Goal: Transaction & Acquisition: Download file/media

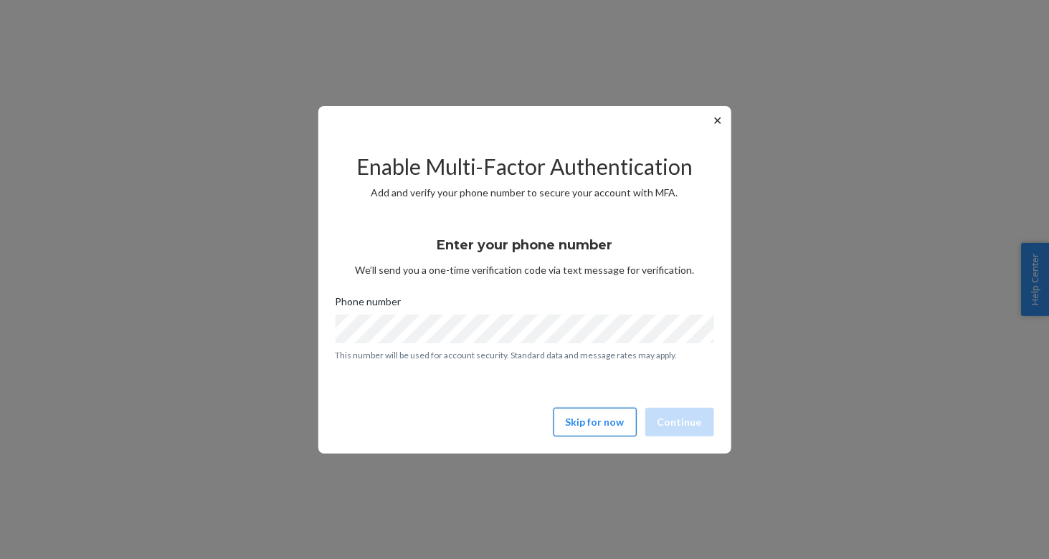
click at [603, 431] on button "Skip for now" at bounding box center [594, 422] width 83 height 29
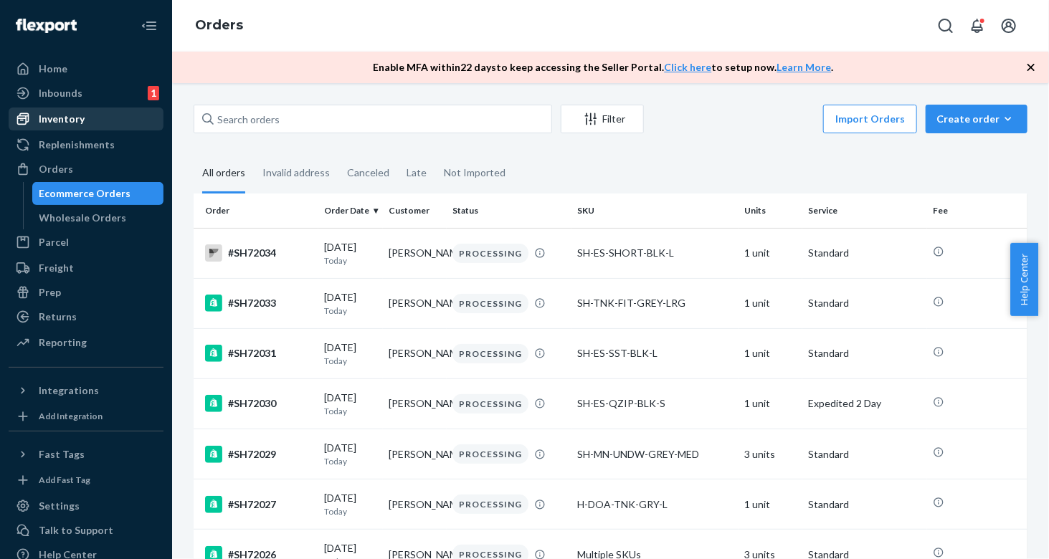
click at [82, 124] on div "Inventory" at bounding box center [62, 119] width 46 height 14
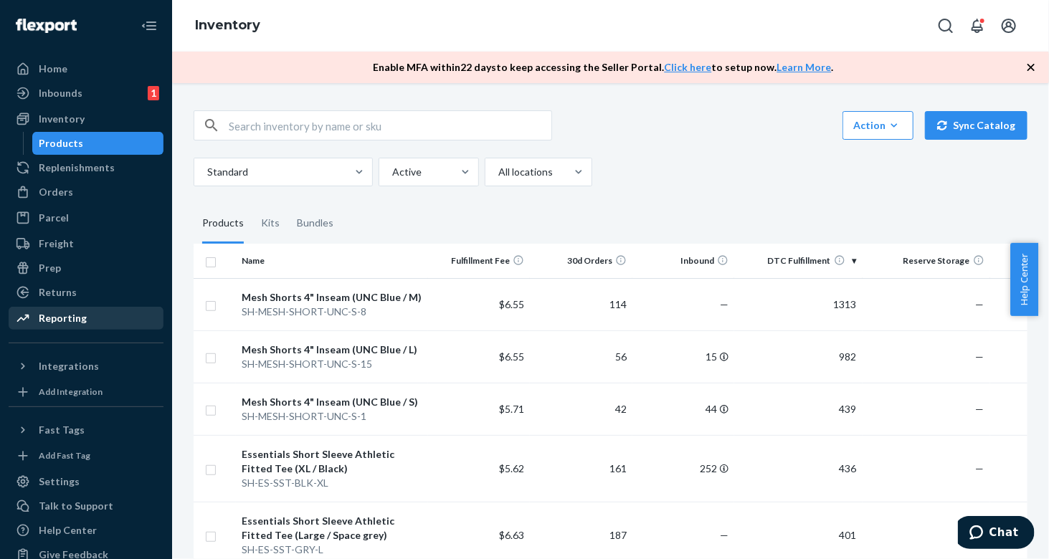
click at [80, 320] on div "Reporting" at bounding box center [63, 318] width 48 height 14
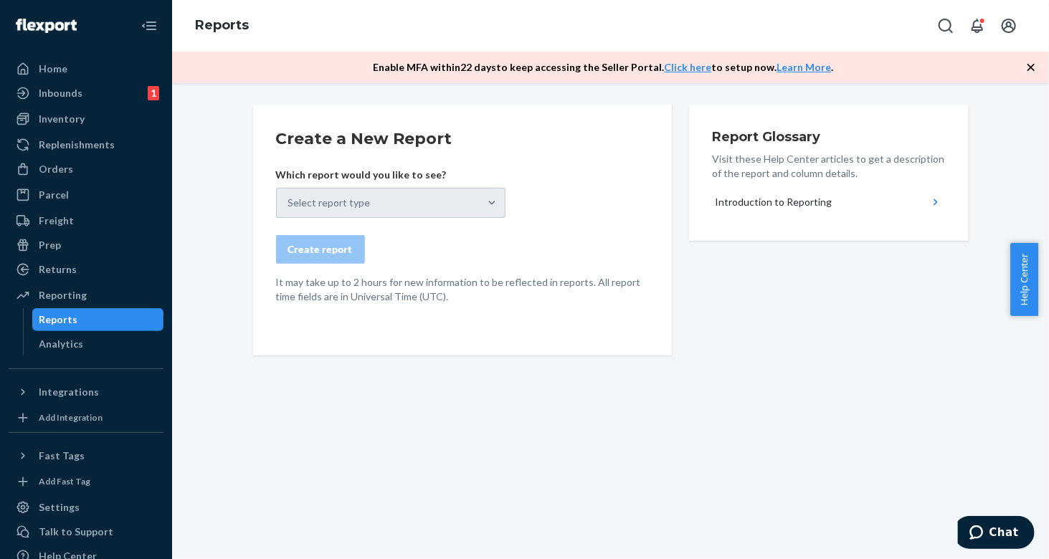
click at [407, 214] on div "Select report type" at bounding box center [390, 203] width 229 height 30
click at [439, 199] on div "Select report type" at bounding box center [390, 203] width 229 height 30
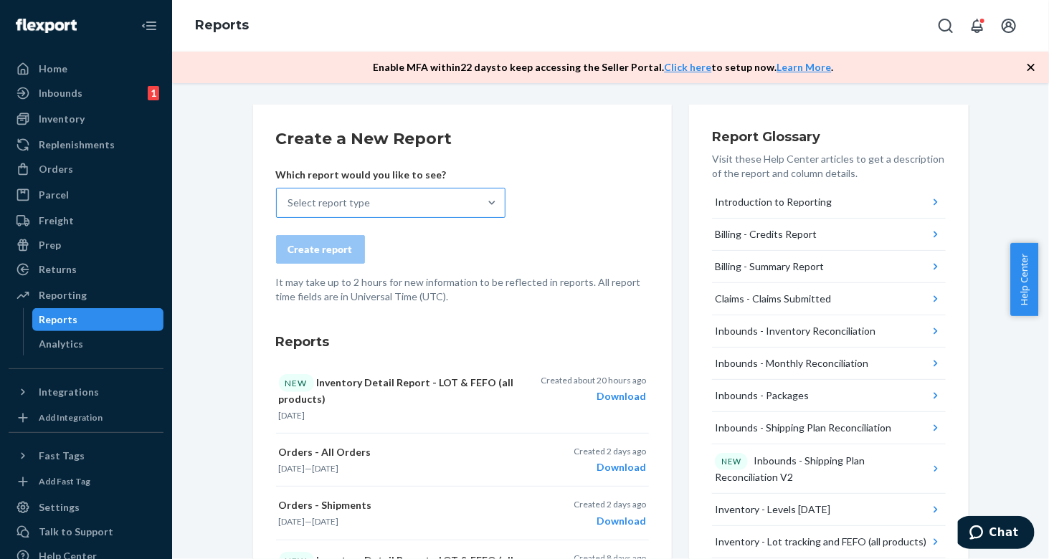
click at [396, 202] on div "Select report type" at bounding box center [378, 203] width 202 height 29
click at [290, 202] on input "Select report type" at bounding box center [288, 203] width 1 height 14
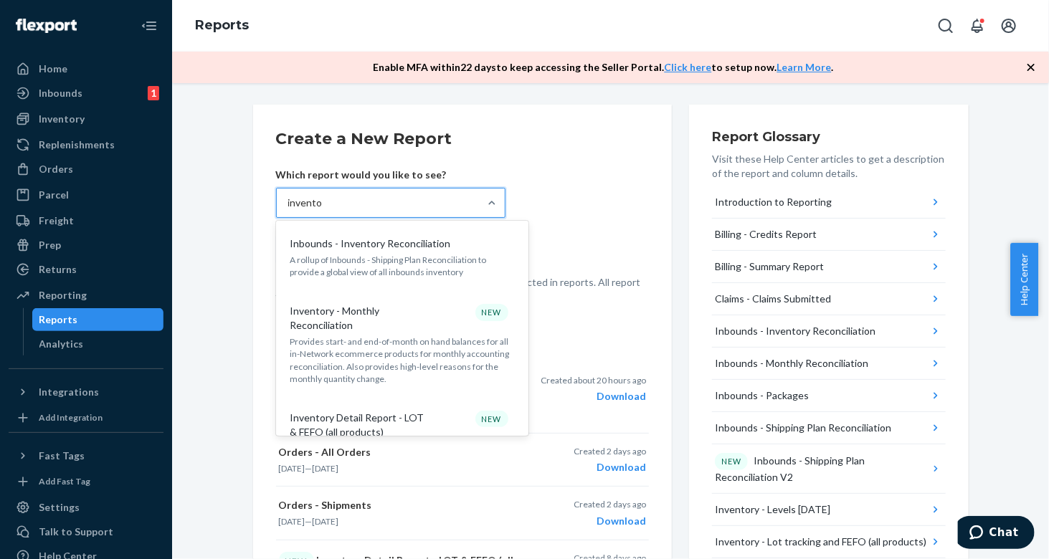
type input "inventor"
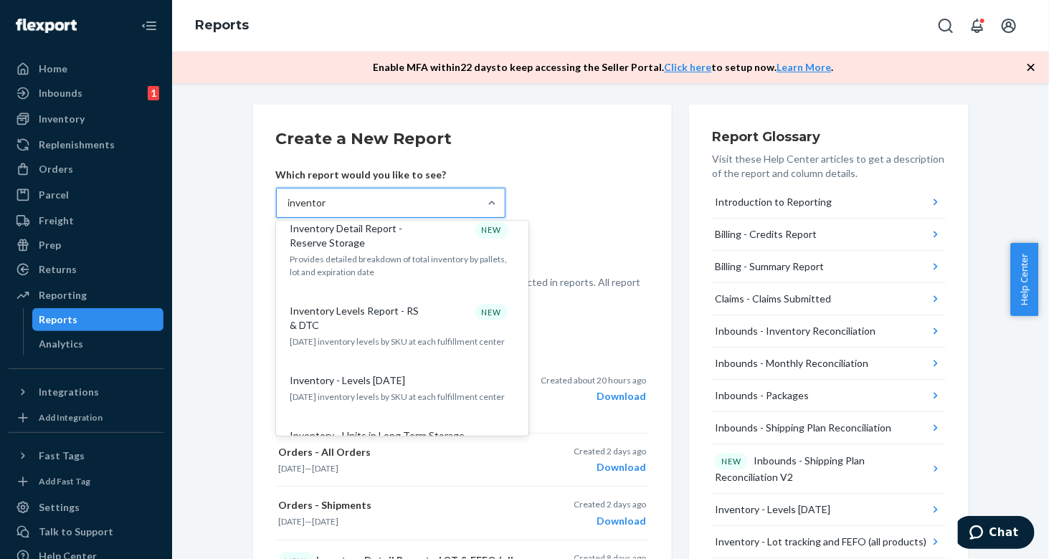
scroll to position [358, 0]
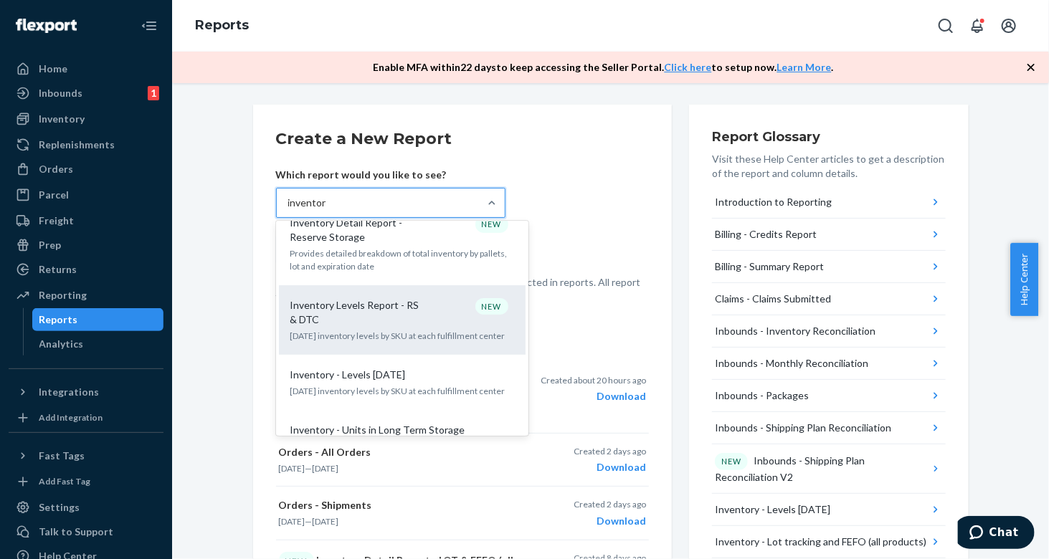
click at [431, 316] on div "Inventory Levels Report - RS & DTC NEW" at bounding box center [399, 312] width 229 height 29
click at [327, 210] on input "inventor" at bounding box center [307, 203] width 39 height 14
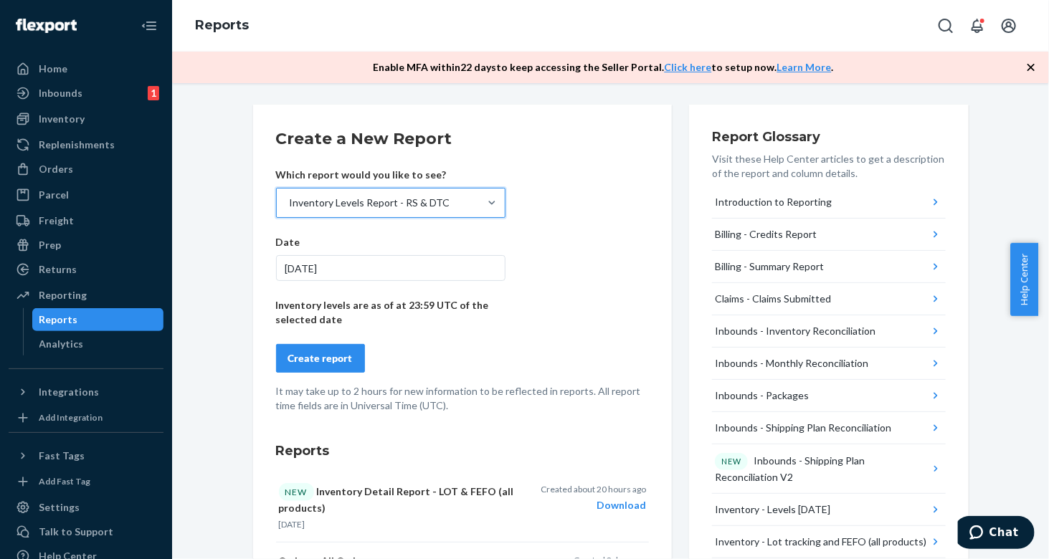
click at [304, 363] on div "Create report" at bounding box center [320, 358] width 65 height 14
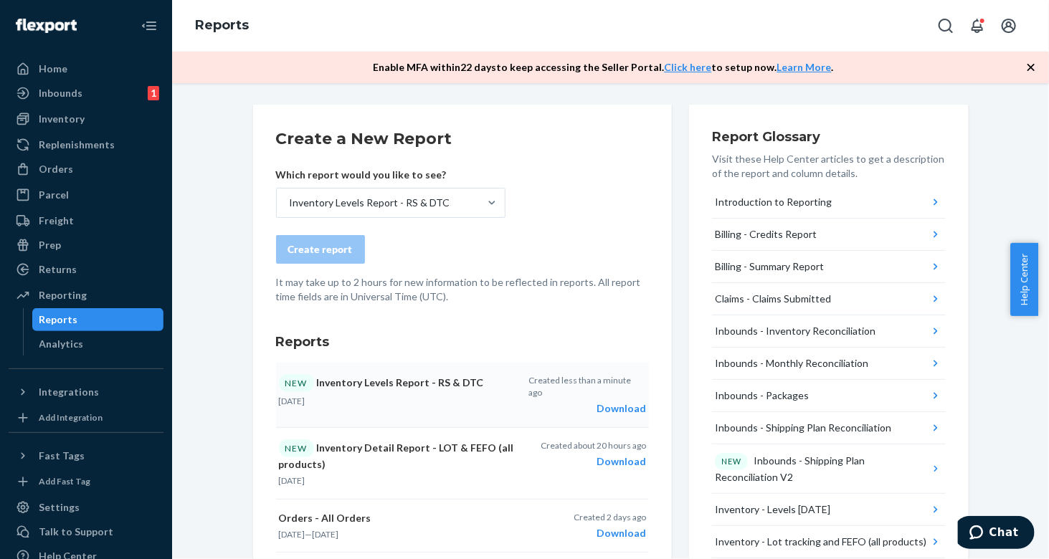
click at [619, 401] on div "Download" at bounding box center [586, 408] width 117 height 14
